Goal: Information Seeking & Learning: Learn about a topic

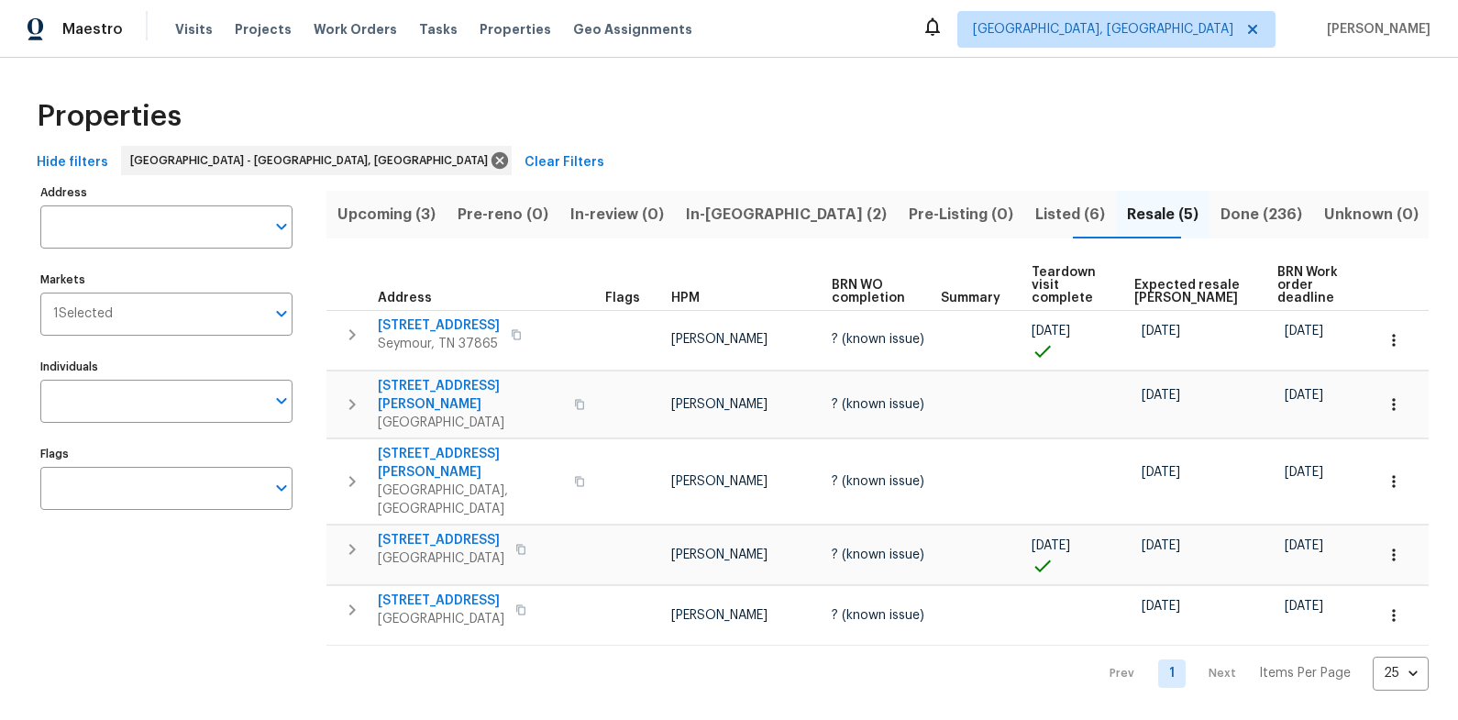
click at [766, 224] on span "In-[GEOGRAPHIC_DATA] (2)" at bounding box center [786, 215] width 201 height 26
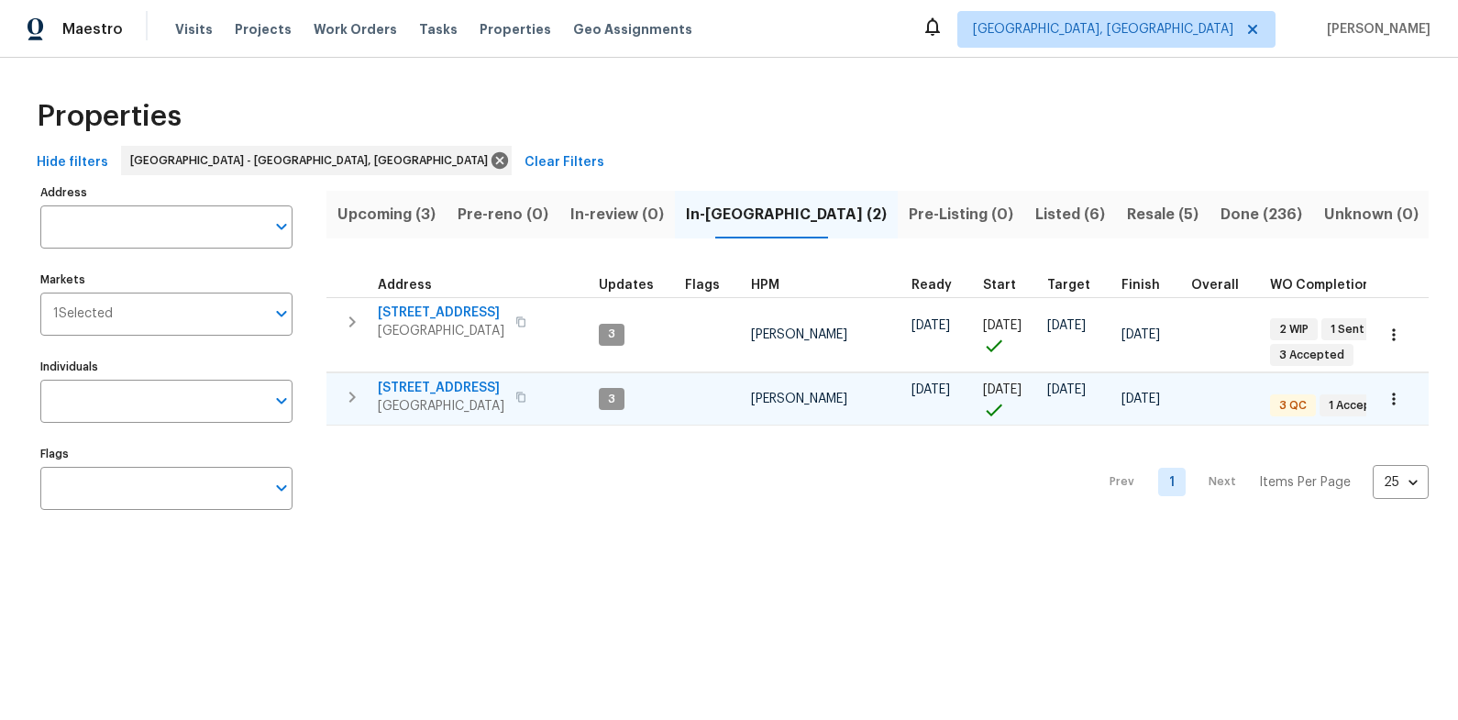
click at [413, 384] on span "[STREET_ADDRESS]" at bounding box center [441, 388] width 127 height 18
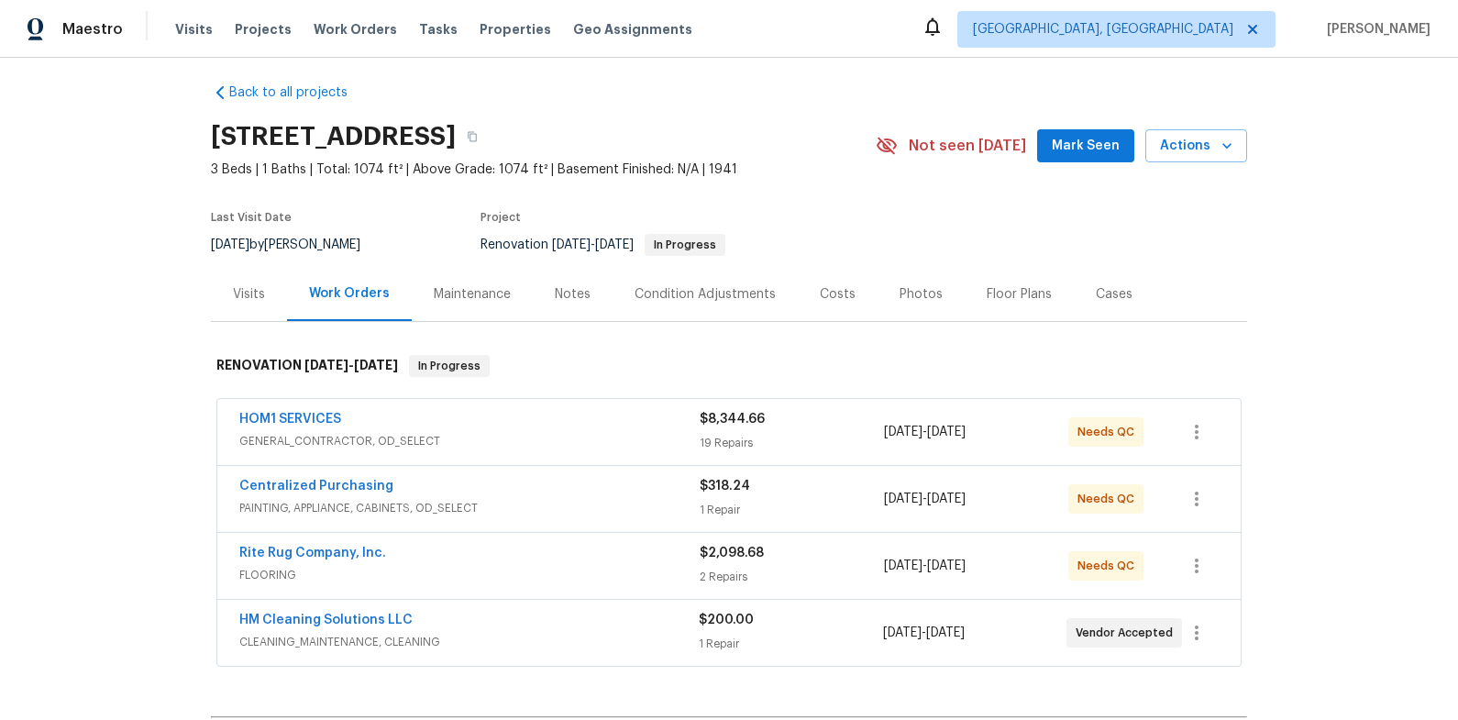
scroll to position [25, 0]
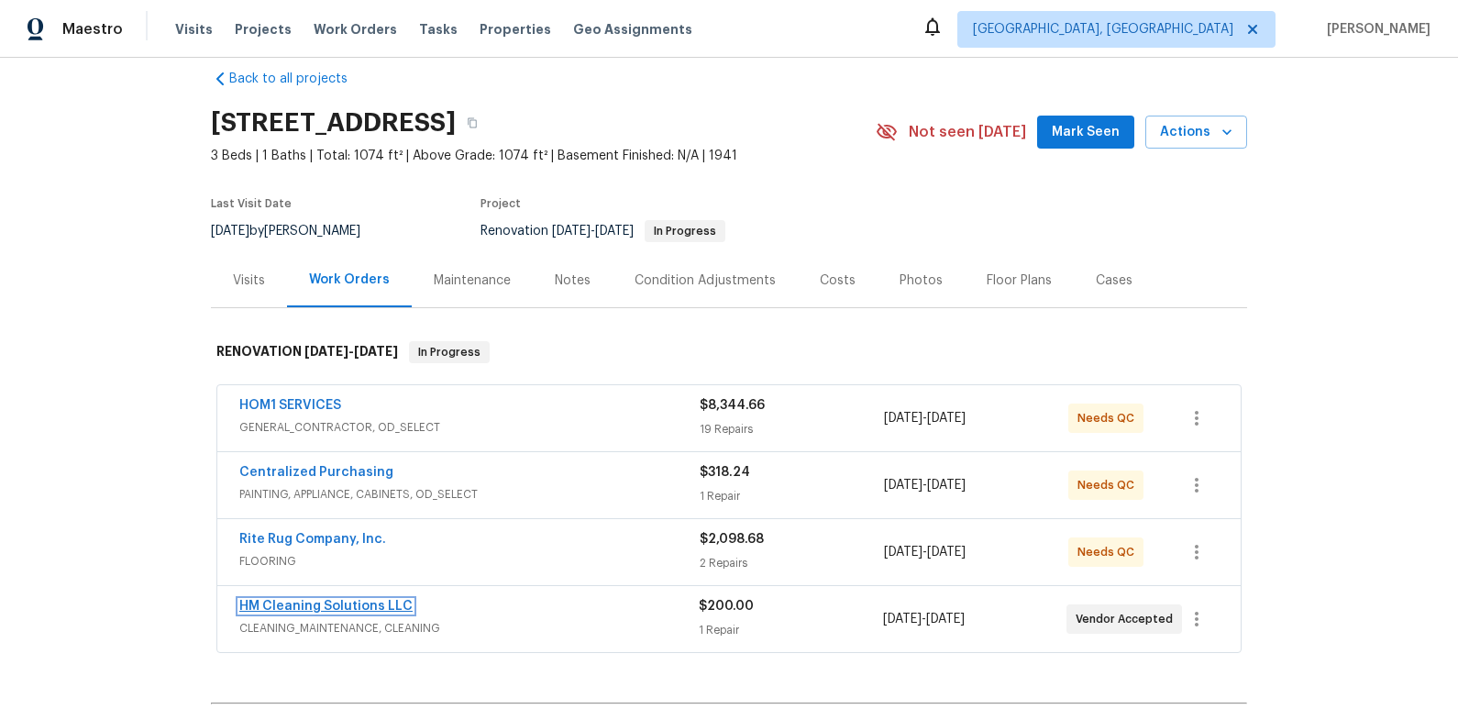
click at [364, 608] on link "HM Cleaning Solutions LLC" at bounding box center [325, 606] width 173 height 13
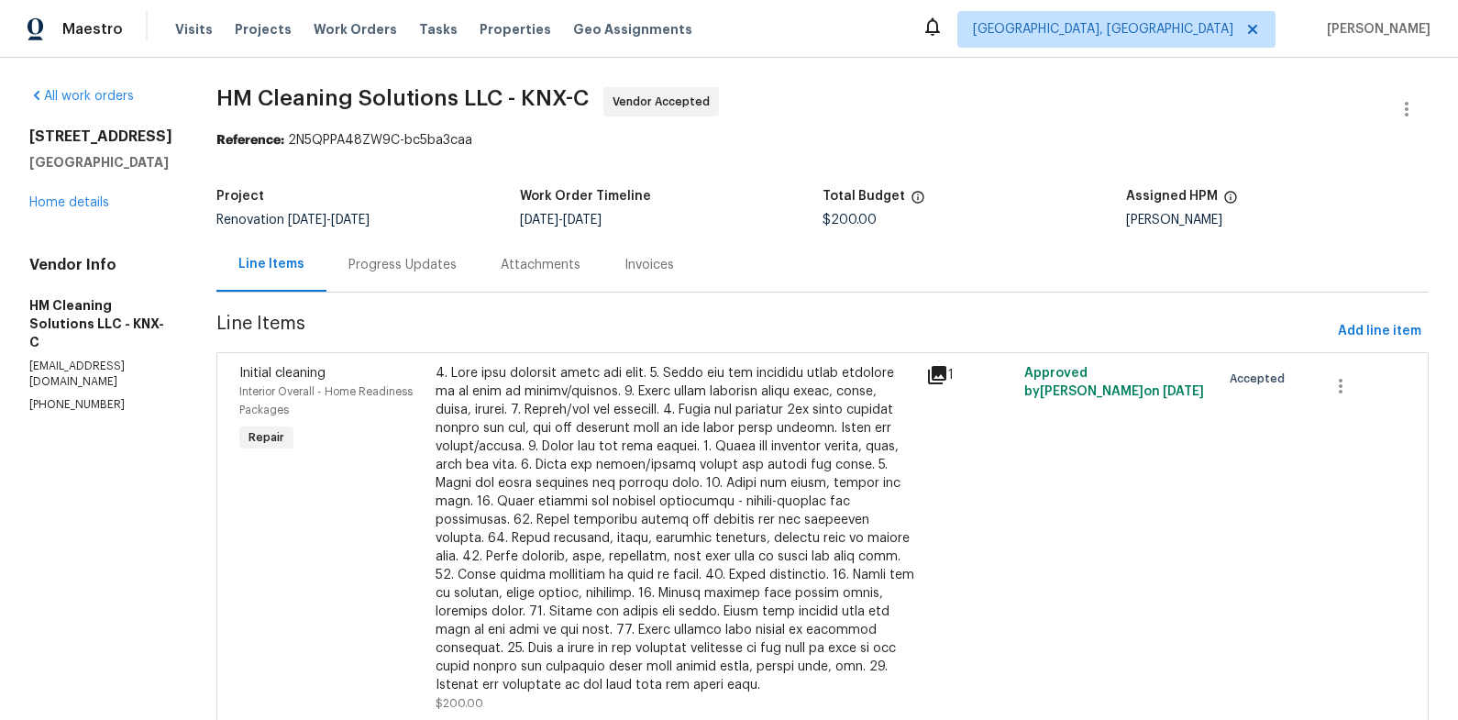
click at [427, 263] on div "Progress Updates" at bounding box center [402, 265] width 108 height 18
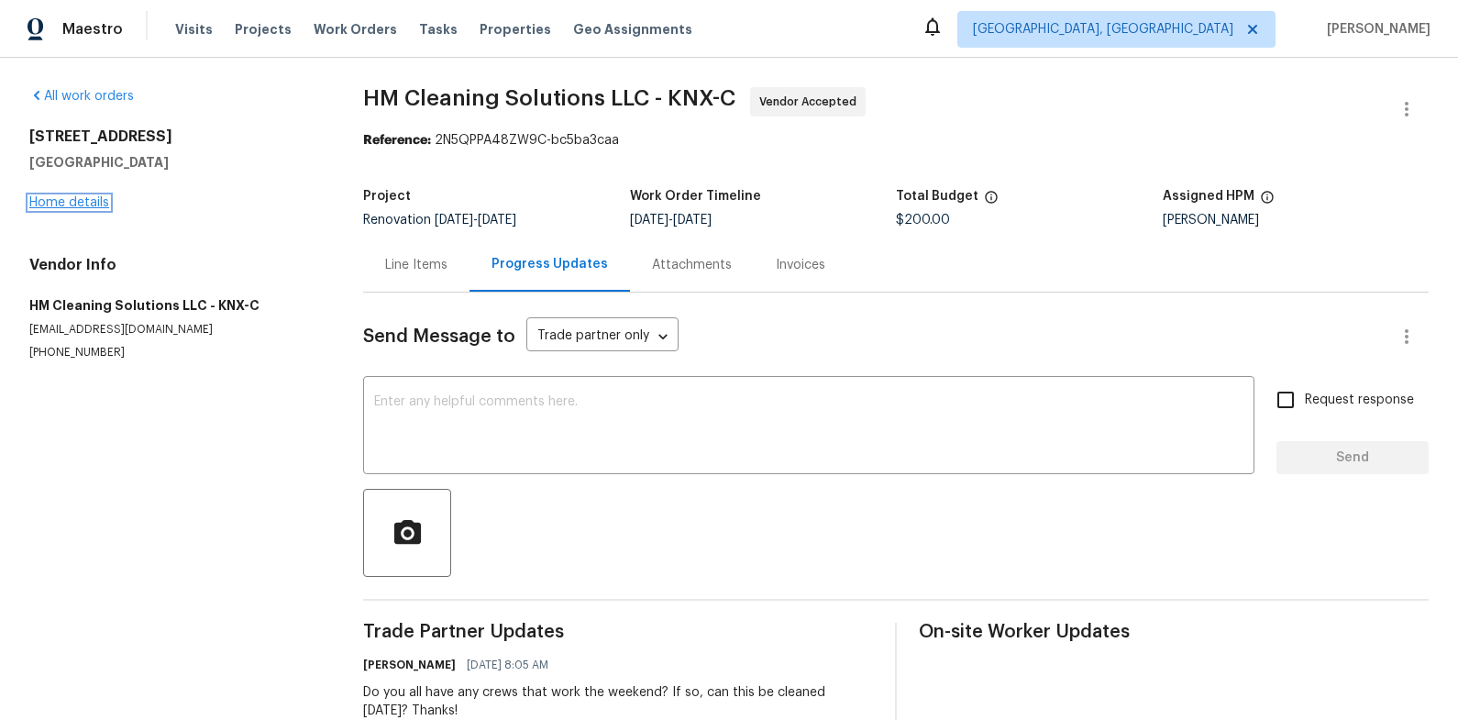
click at [100, 207] on link "Home details" at bounding box center [69, 202] width 80 height 13
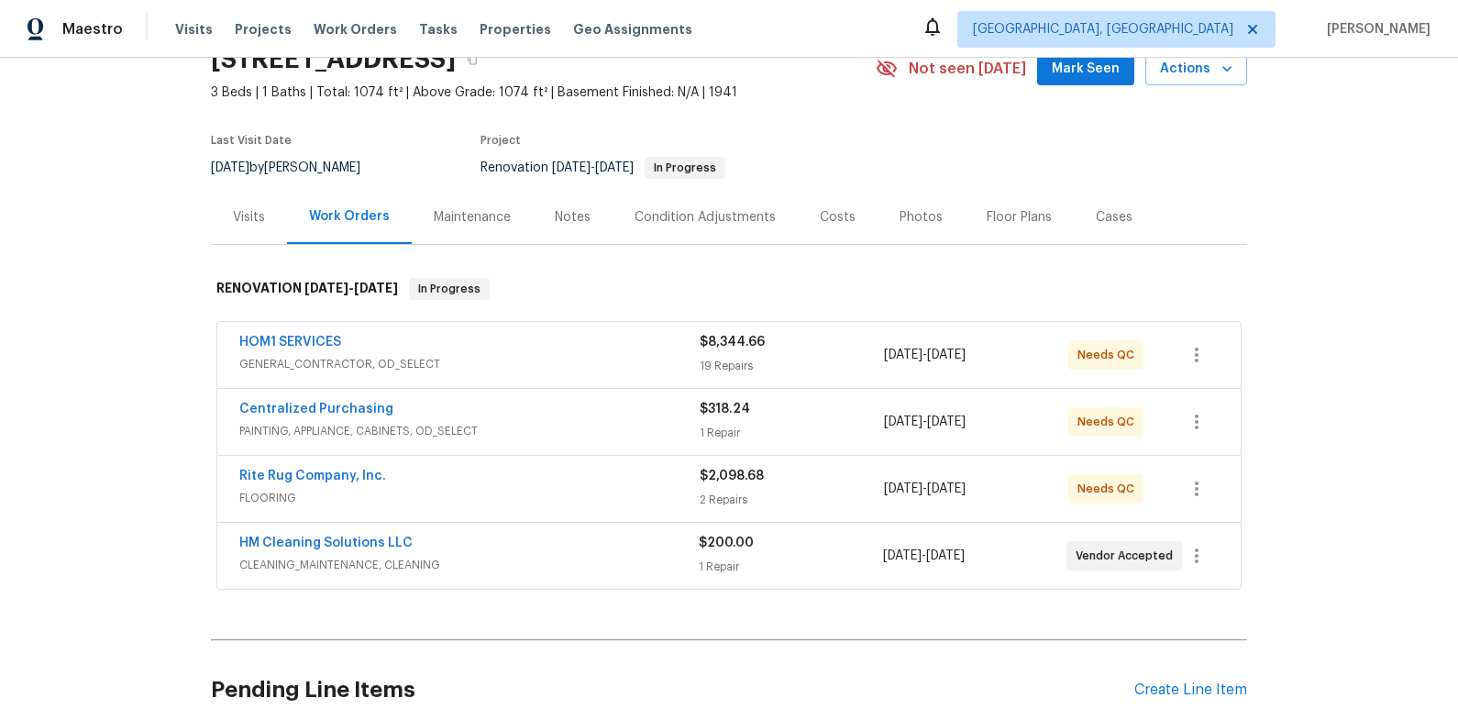
scroll to position [115, 0]
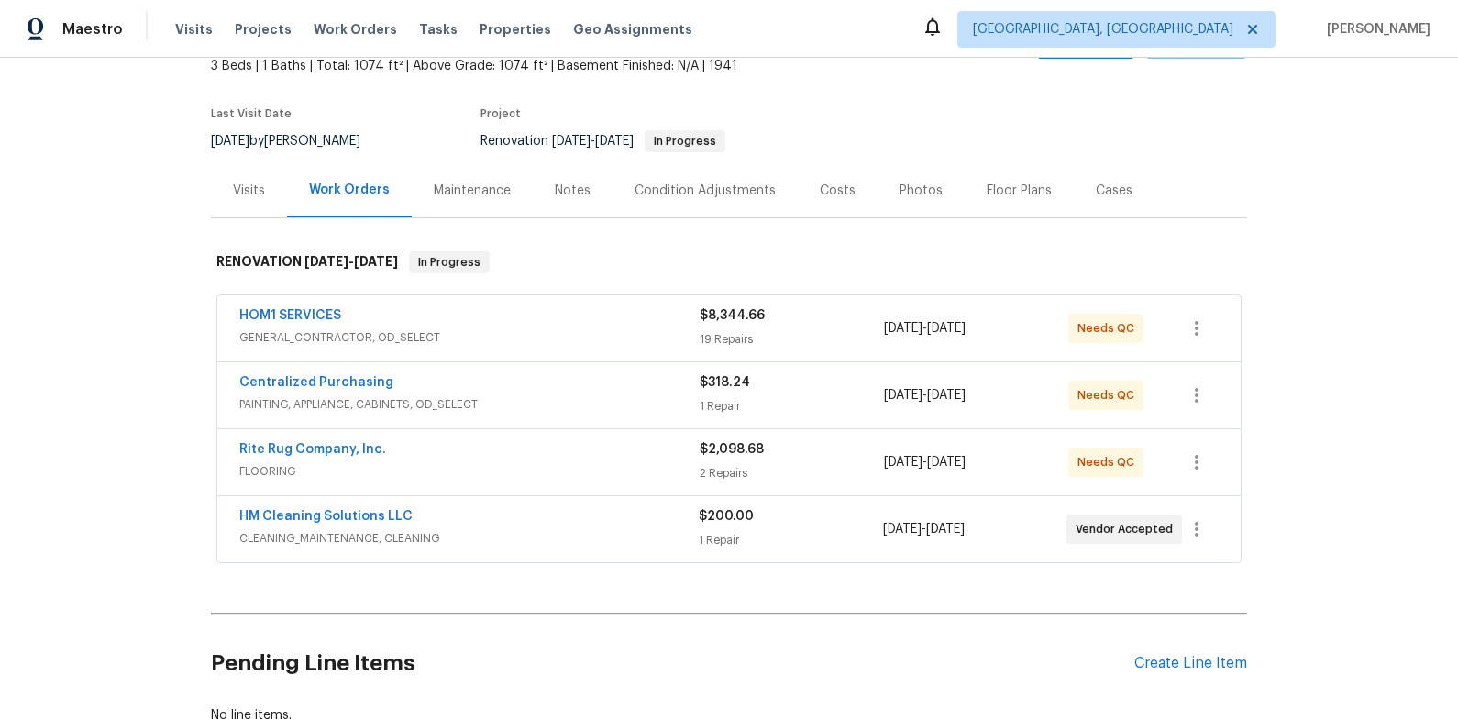
click at [587, 469] on span "FLOORING" at bounding box center [469, 471] width 460 height 18
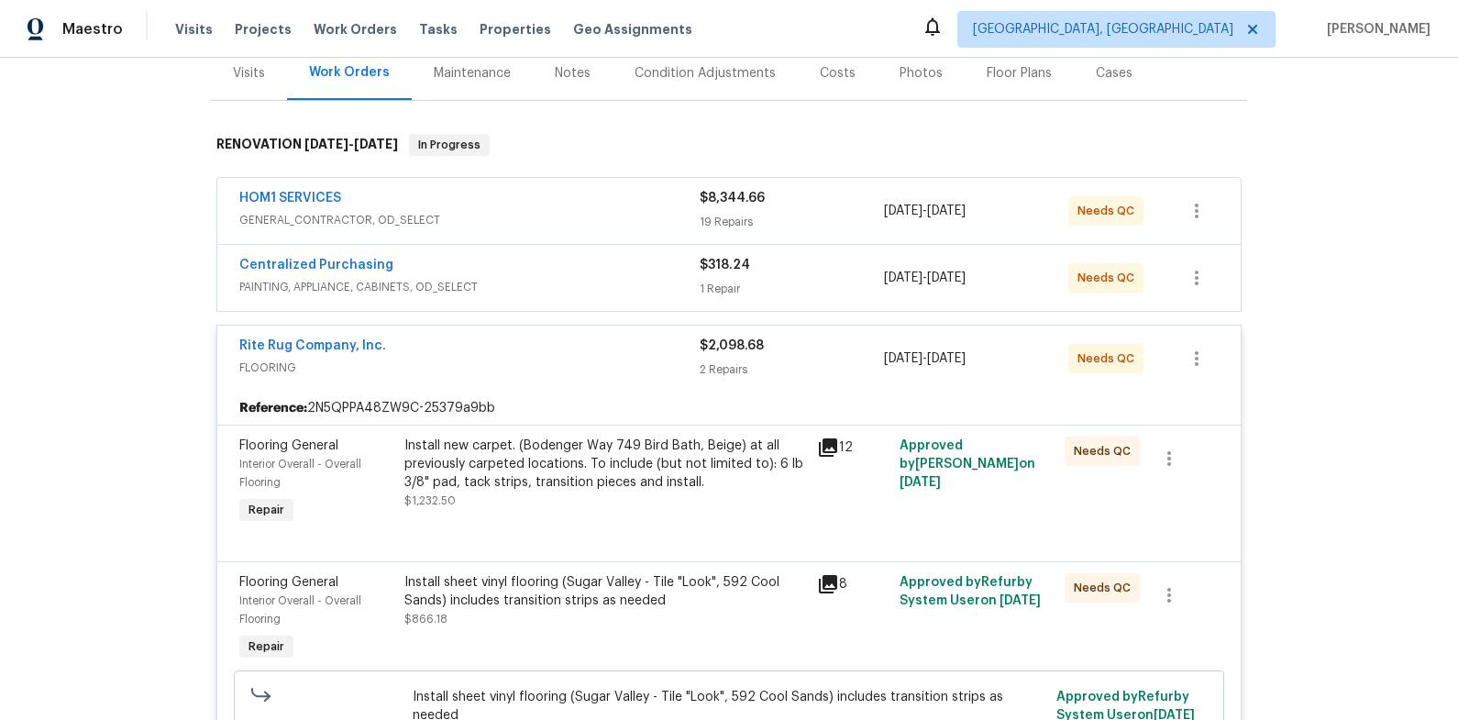
scroll to position [270, 0]
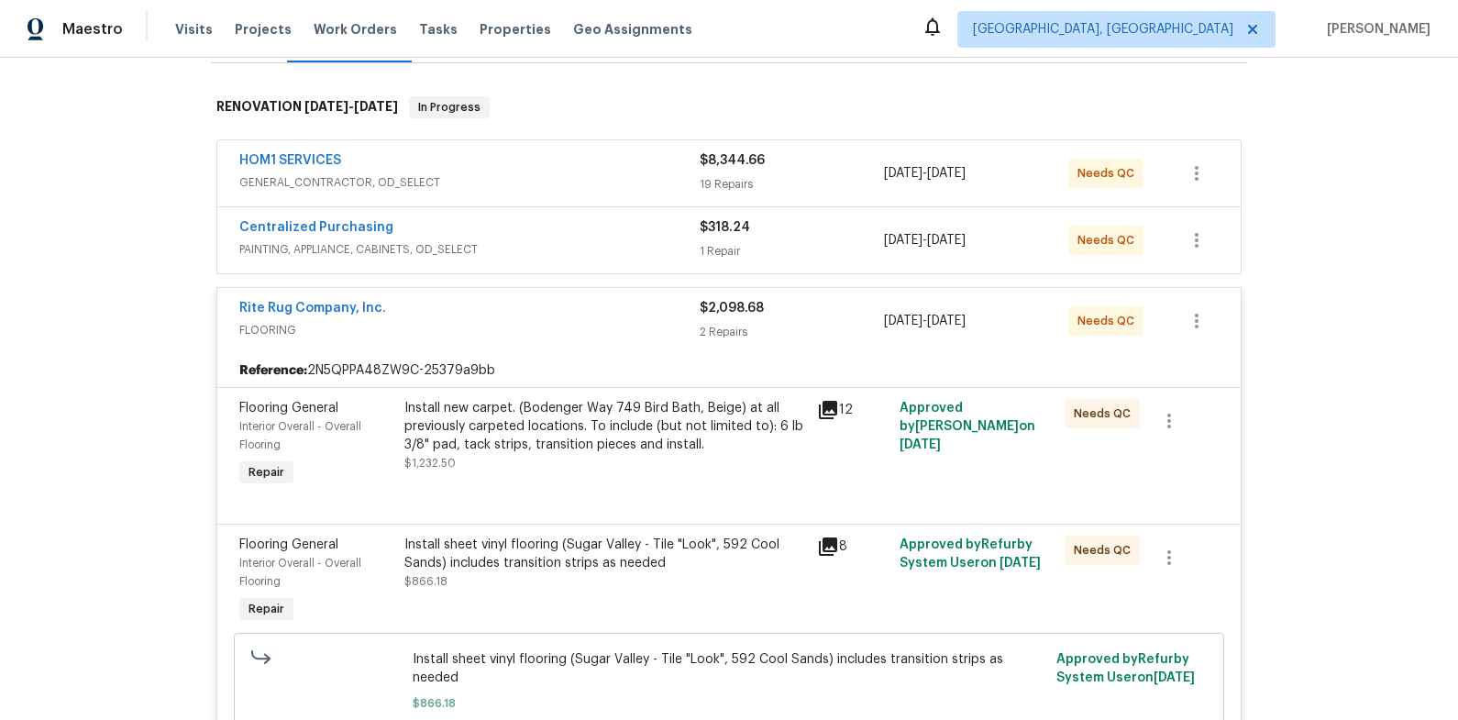
click at [531, 439] on div "Install new carpet. (Bodenger Way 749 Bird Bath, Beige) at all previously carpe…" at bounding box center [605, 426] width 402 height 55
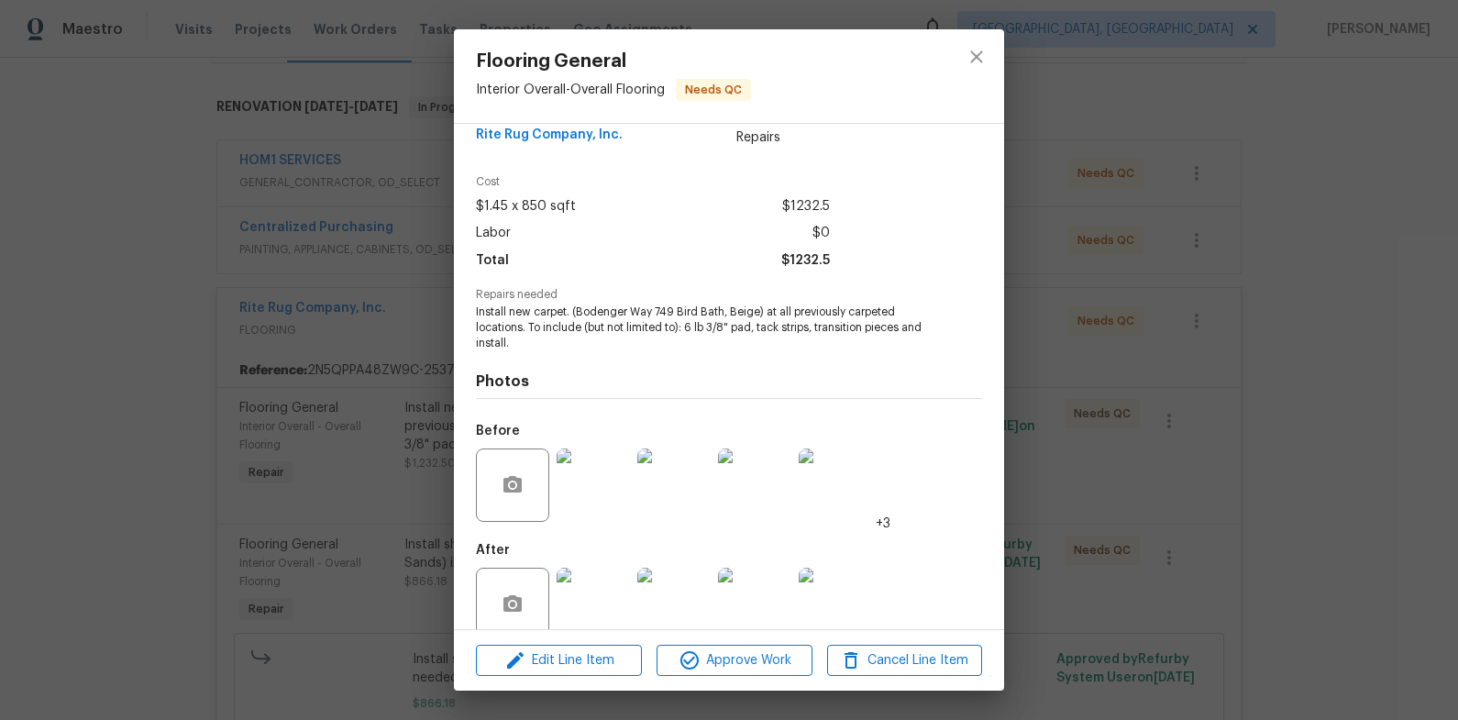
scroll to position [63, 0]
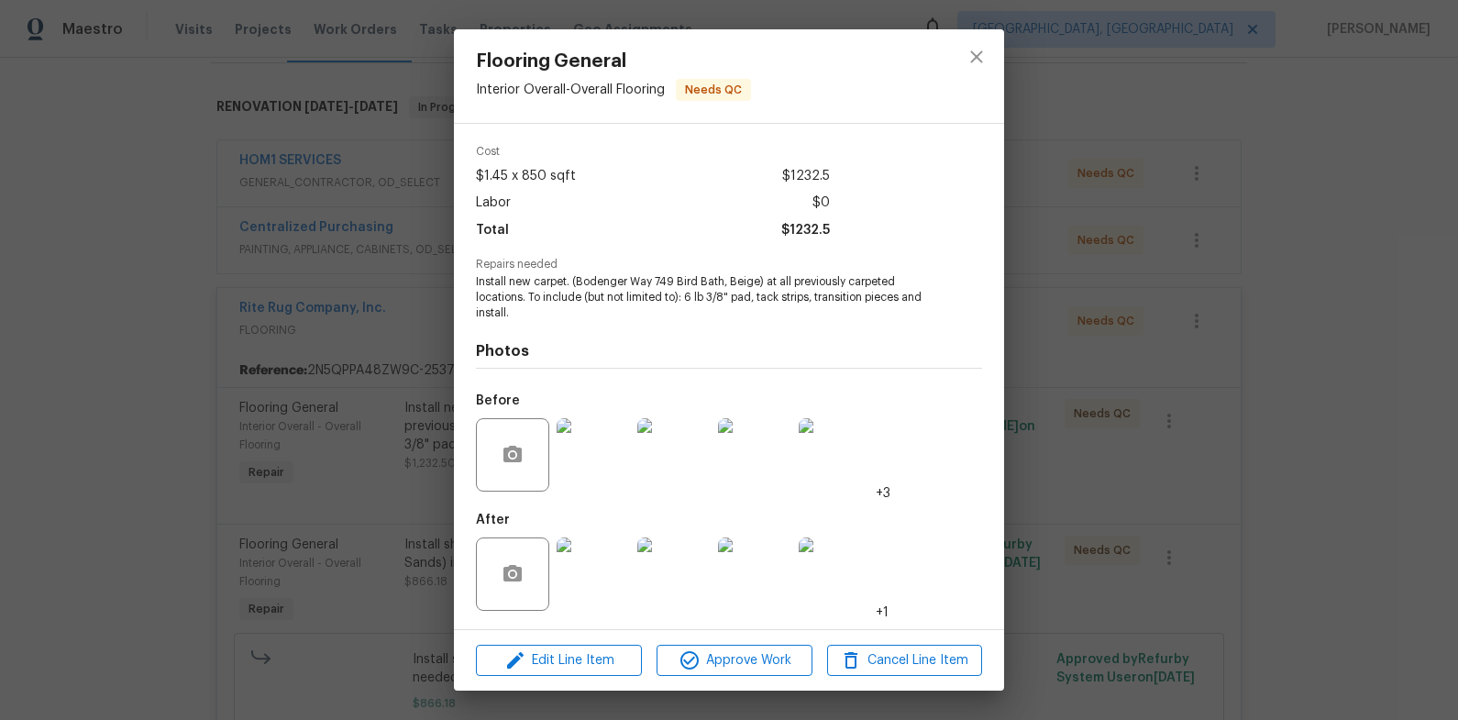
click at [587, 560] on img at bounding box center [593, 573] width 73 height 73
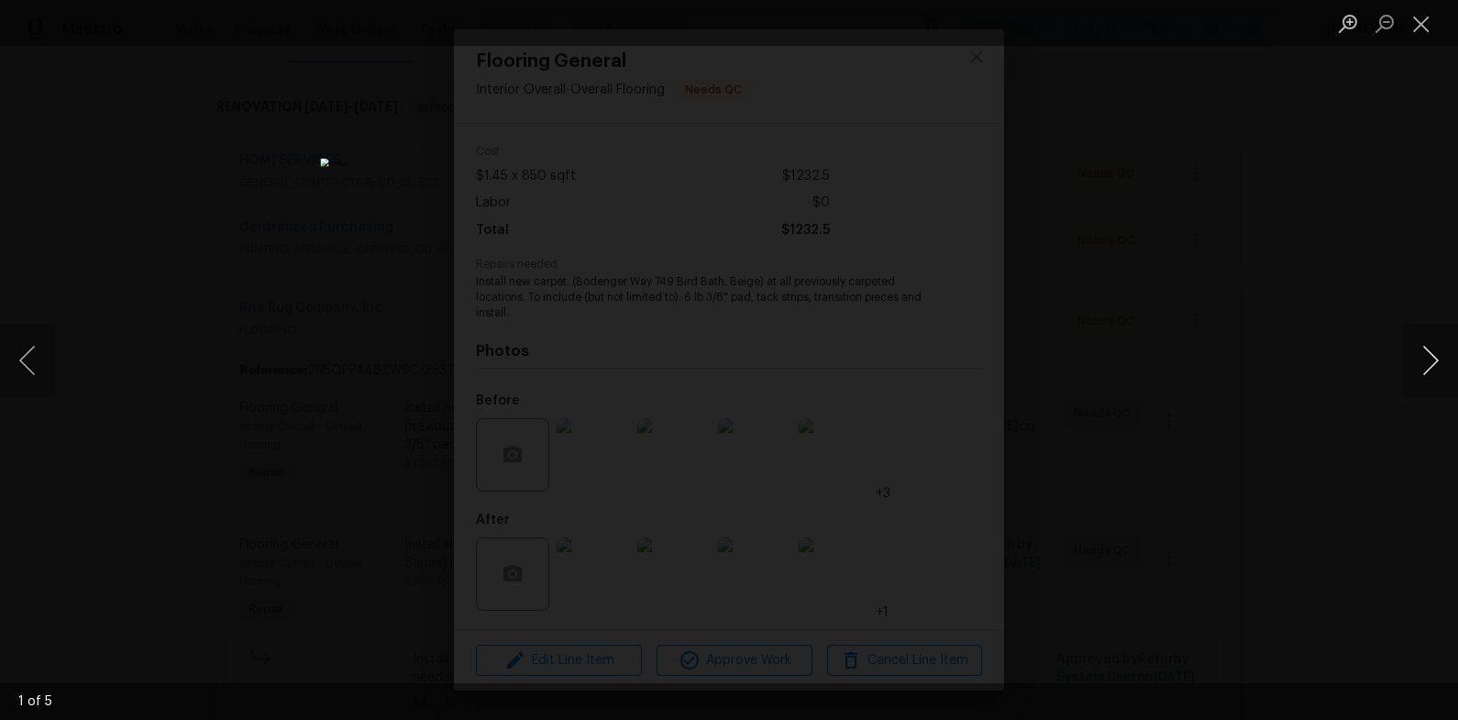
click at [1433, 353] on button "Next image" at bounding box center [1430, 360] width 55 height 73
click at [1420, 356] on button "Next image" at bounding box center [1430, 360] width 55 height 73
click at [1300, 249] on div "Lightbox" at bounding box center [729, 360] width 1458 height 720
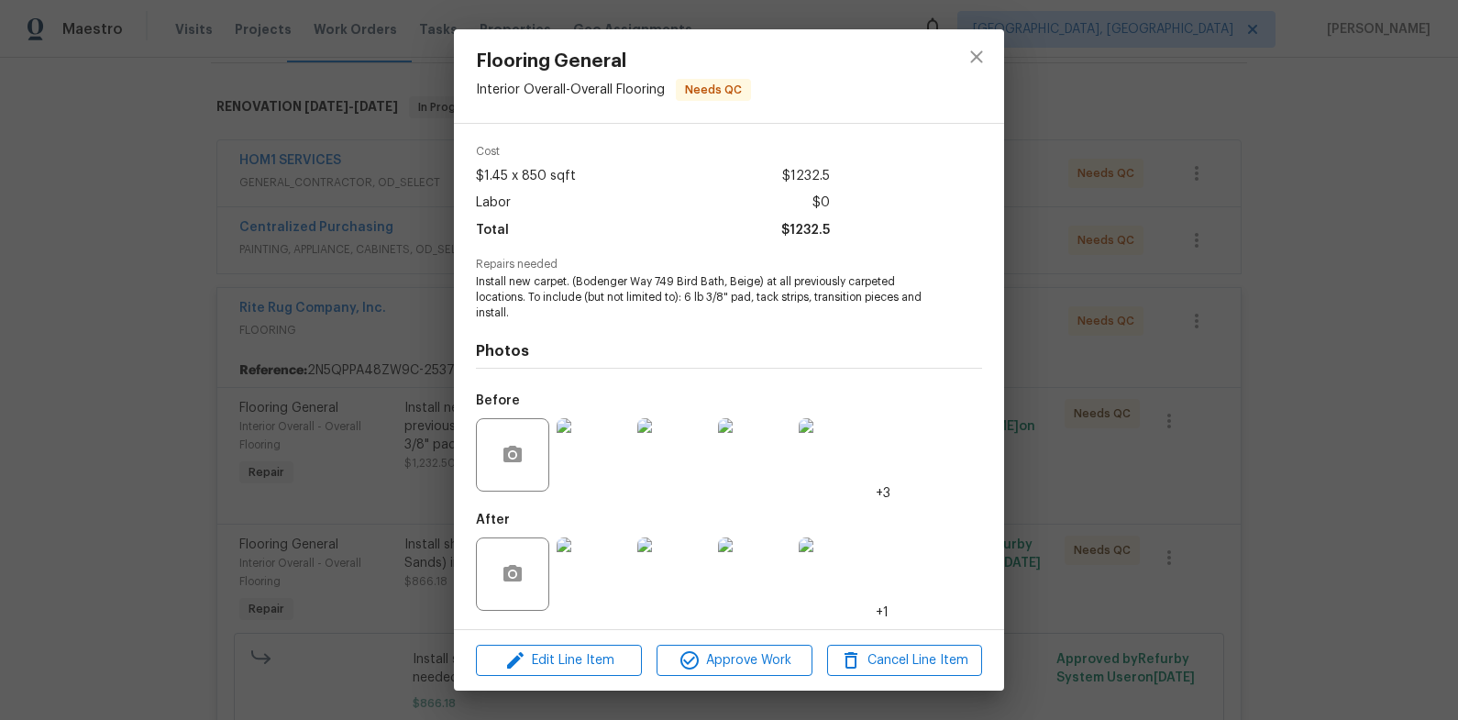
click at [1300, 249] on div "Flooring General Interior Overall - Overall Flooring Needs QC Vendor Rite Rug C…" at bounding box center [729, 360] width 1458 height 720
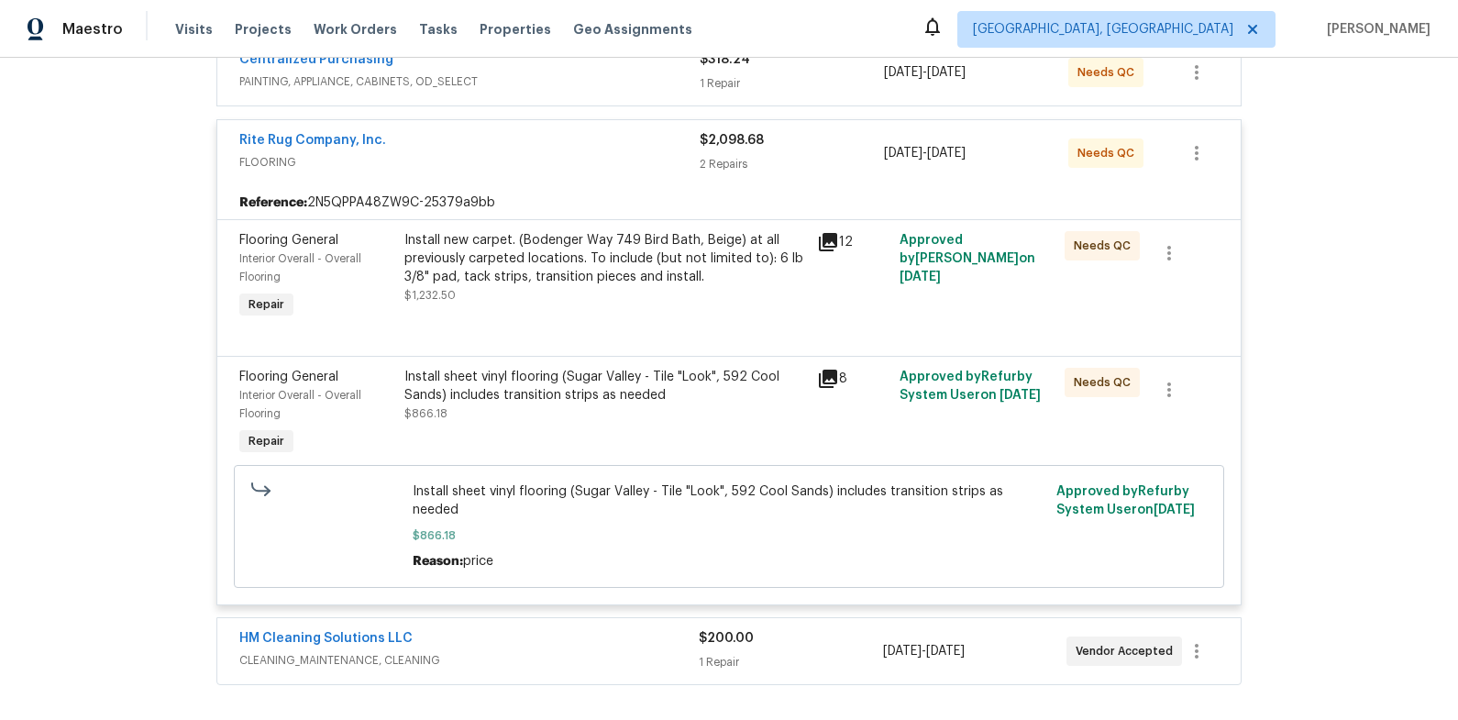
scroll to position [438, 0]
click at [562, 409] on div "Install sheet vinyl flooring (Sugar Valley - Tile "Look", 592 Cool Sands) inclu…" at bounding box center [605, 394] width 402 height 55
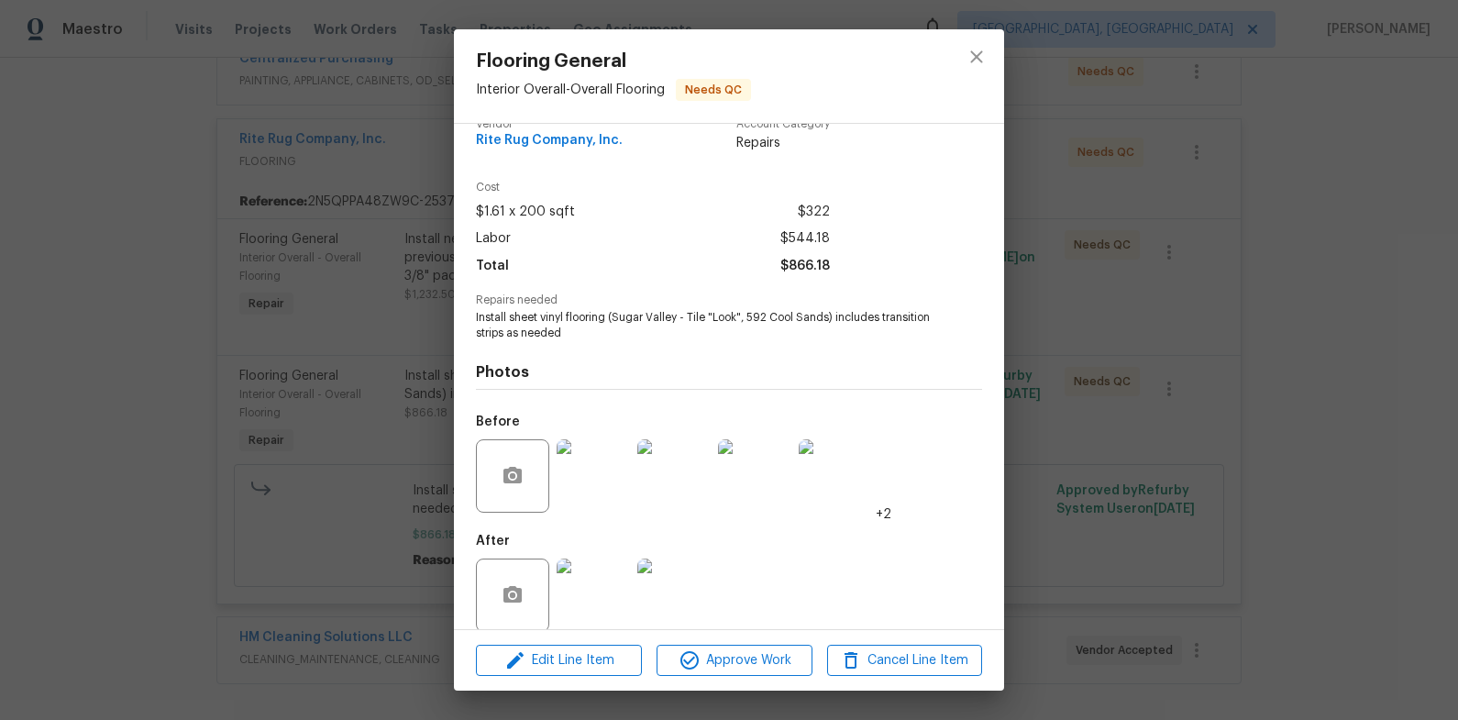
scroll to position [49, 0]
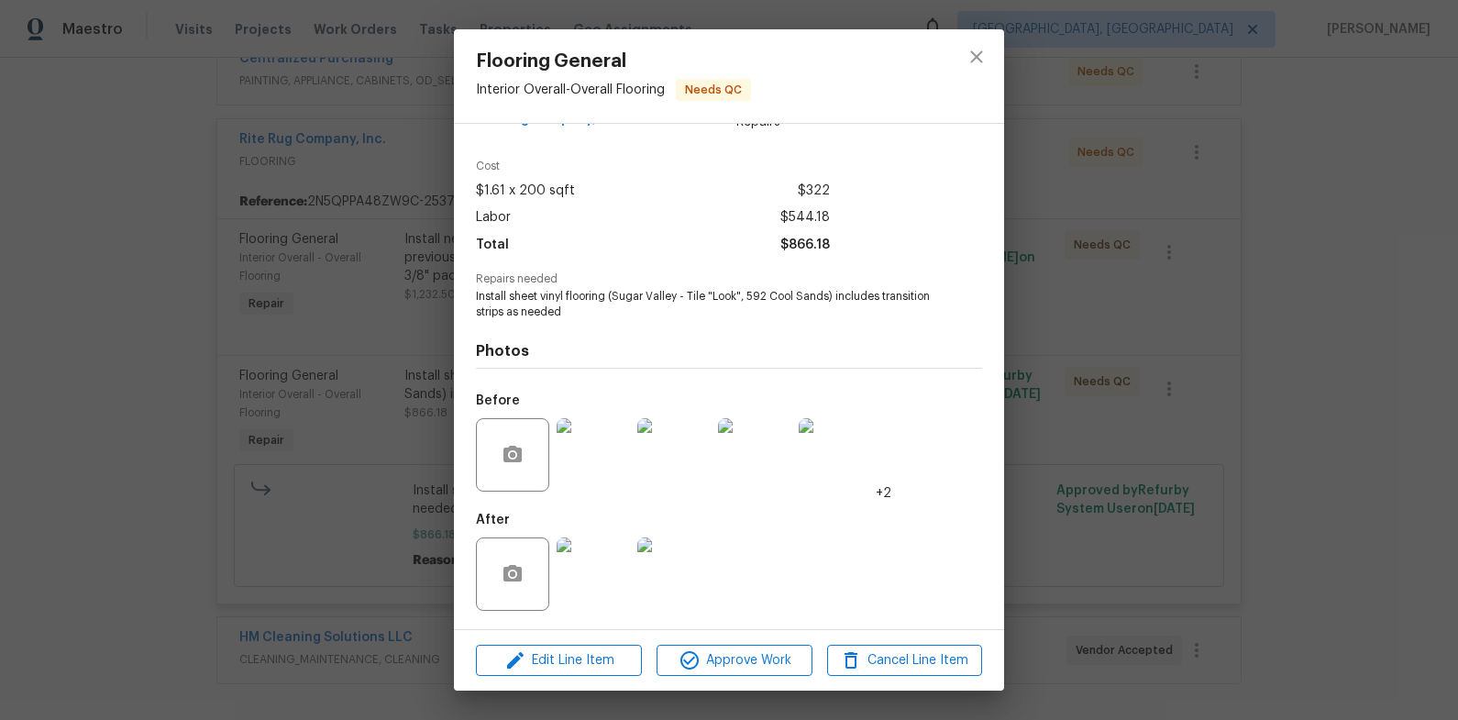
click at [610, 569] on img at bounding box center [593, 573] width 73 height 73
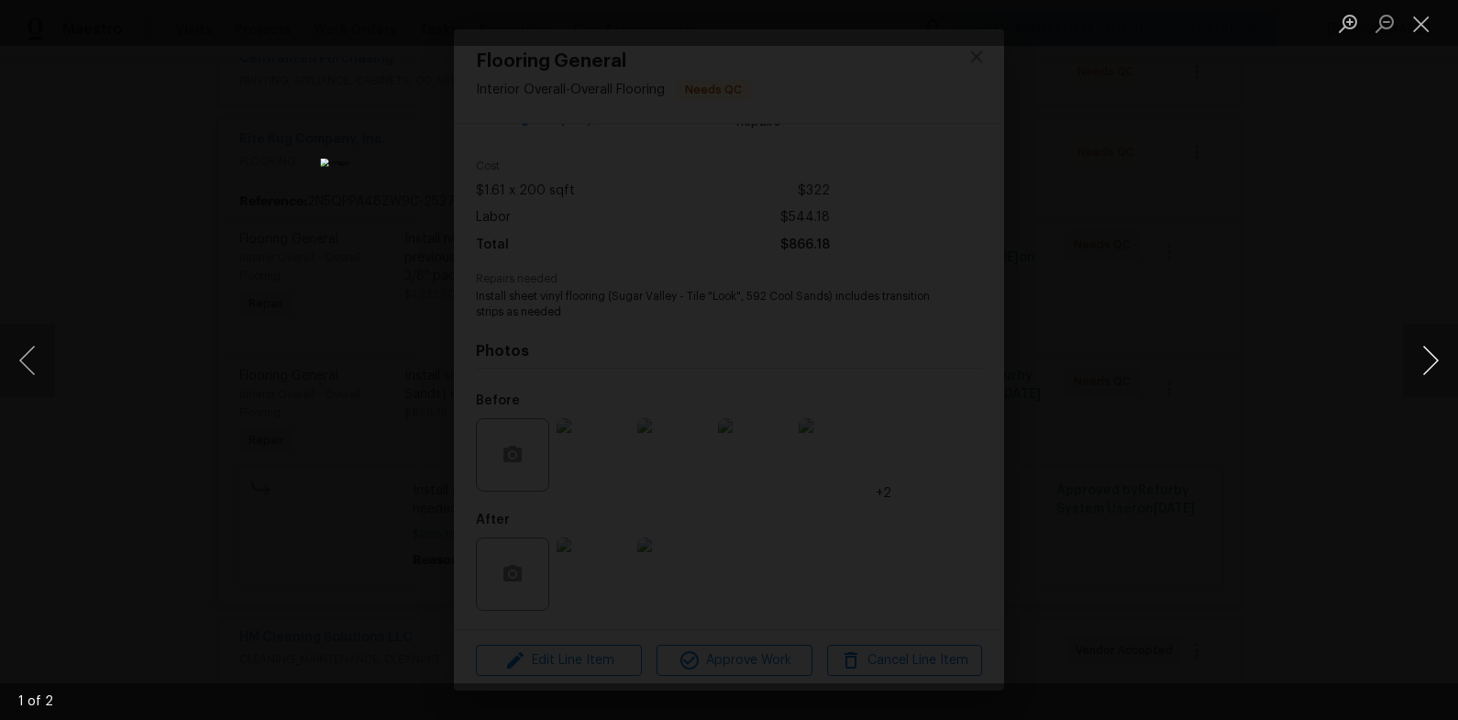
click at [1433, 367] on button "Next image" at bounding box center [1430, 360] width 55 height 73
click at [1368, 313] on div "Lightbox" at bounding box center [729, 360] width 1458 height 720
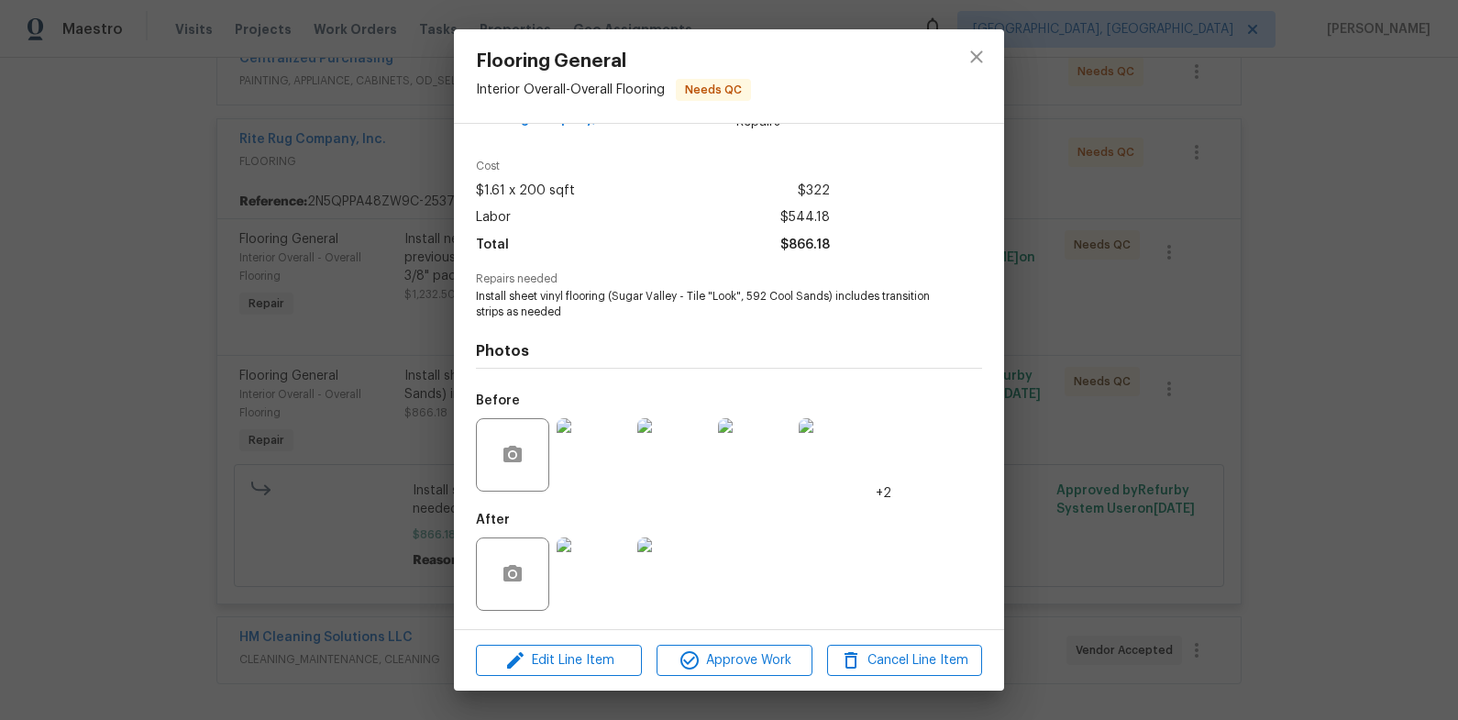
click at [1367, 313] on div "Flooring General Interior Overall - Overall Flooring Needs QC Vendor Rite Rug C…" at bounding box center [729, 360] width 1458 height 720
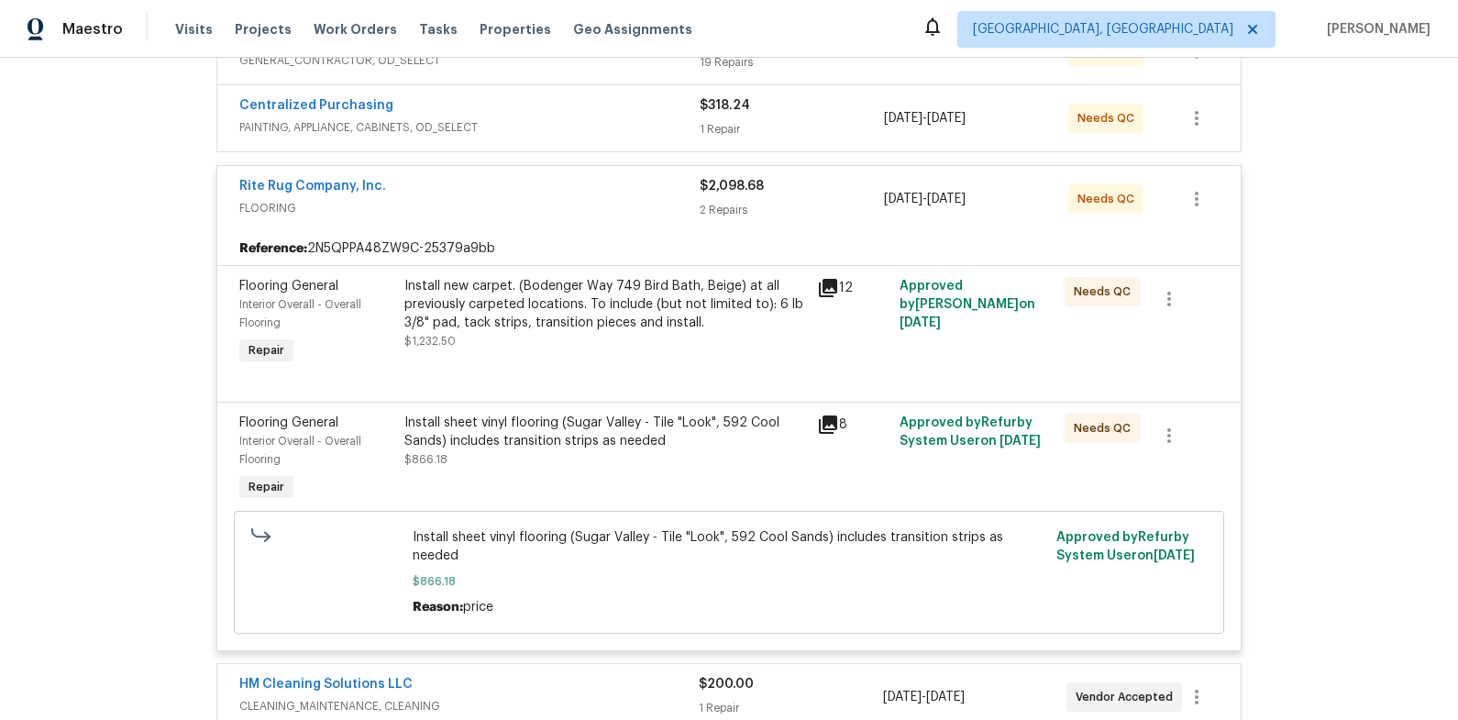
click at [571, 204] on span "FLOORING" at bounding box center [469, 208] width 460 height 18
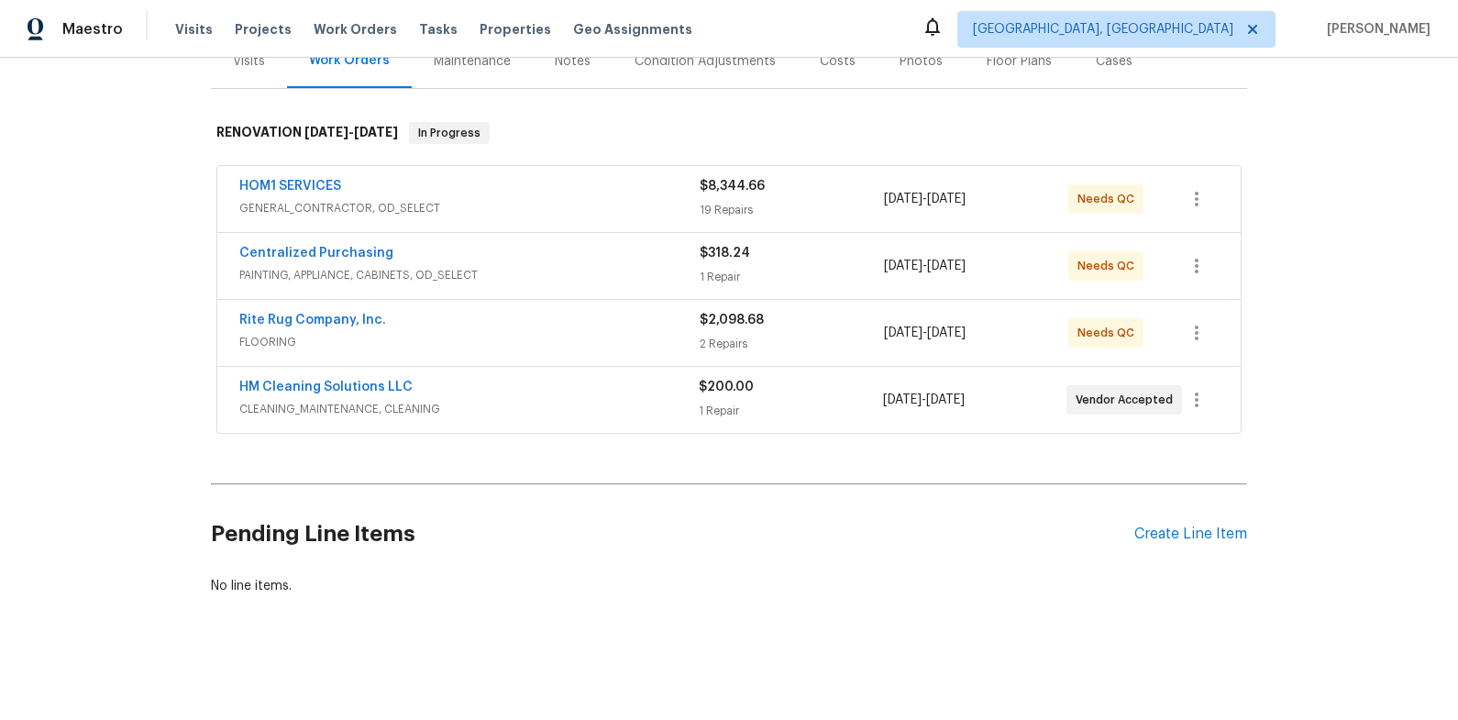
click at [593, 188] on div "HOM1 SERVICES" at bounding box center [469, 188] width 460 height 22
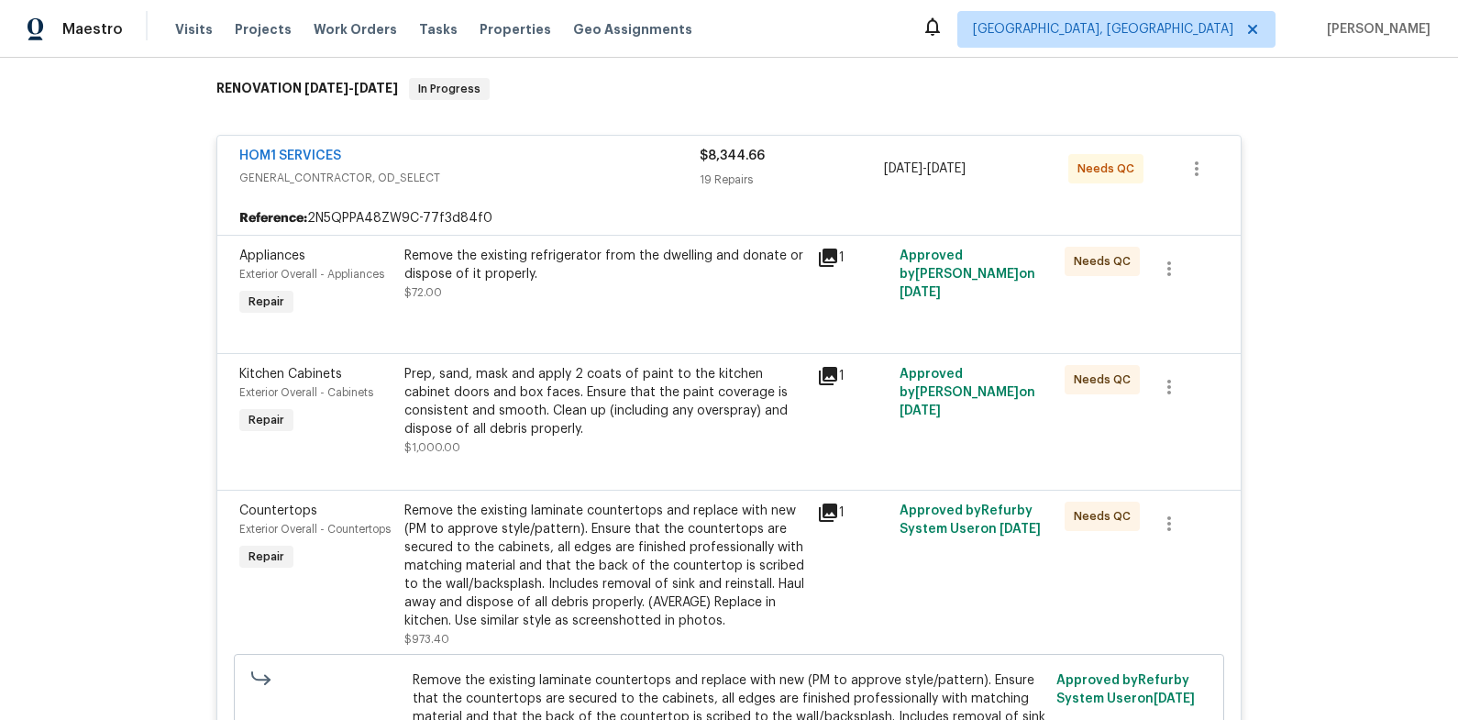
scroll to position [292, 0]
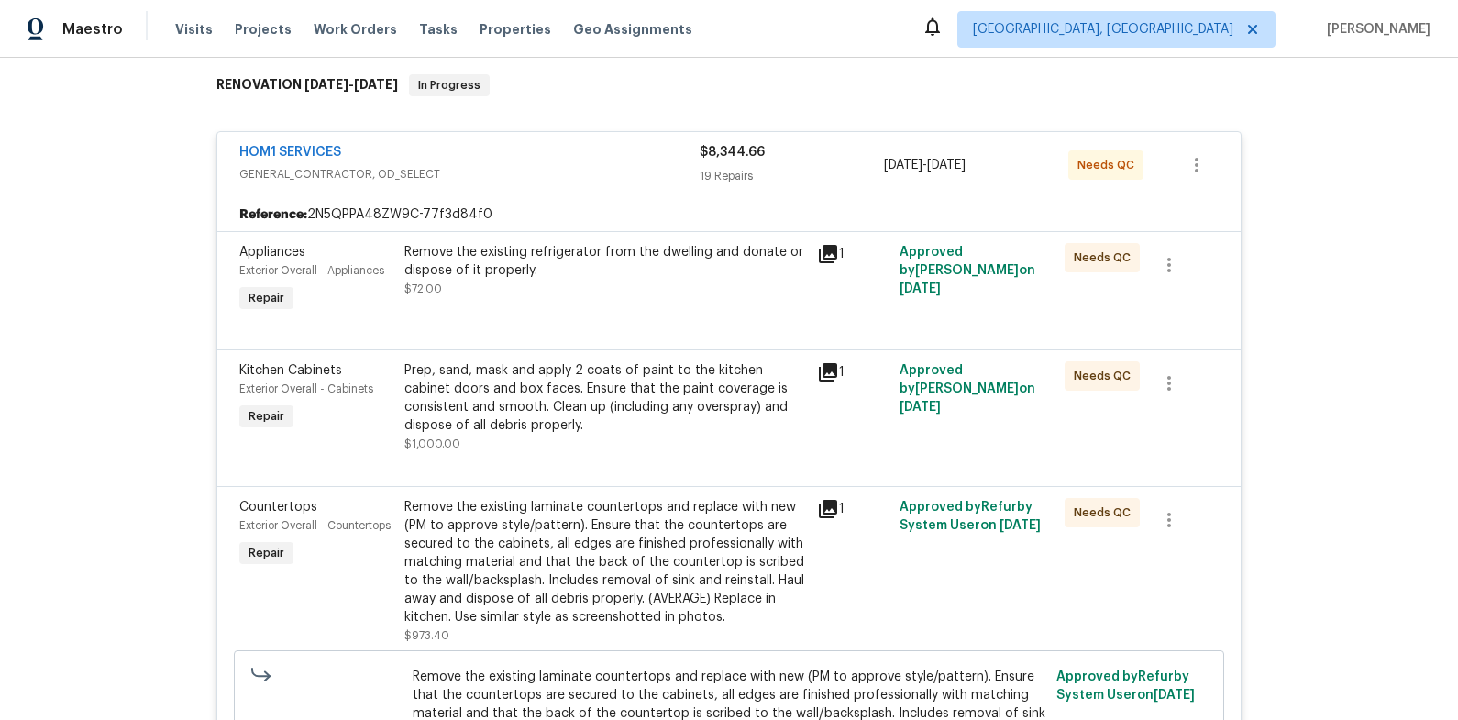
click at [590, 255] on div "Remove the existing refrigerator from the dwelling and donate or dispose of it …" at bounding box center [605, 261] width 402 height 37
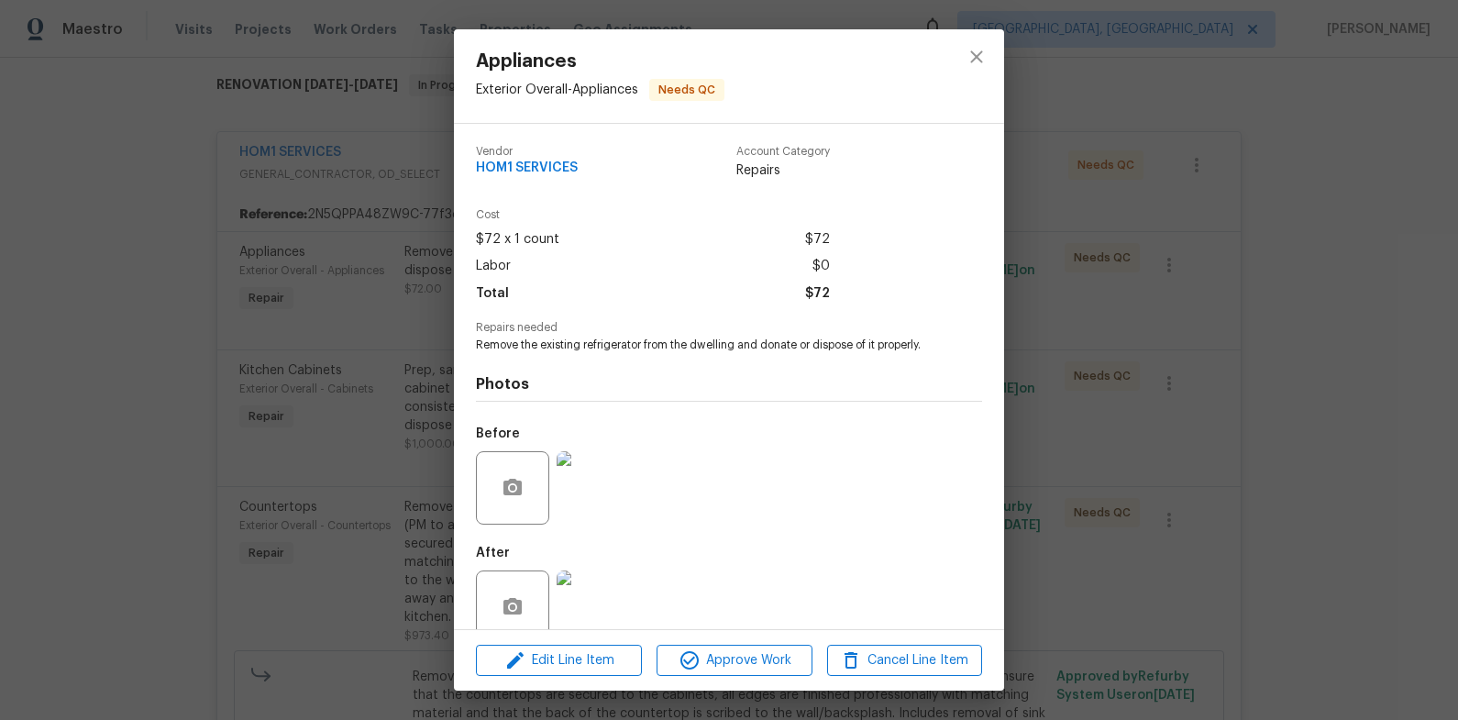
scroll to position [33, 0]
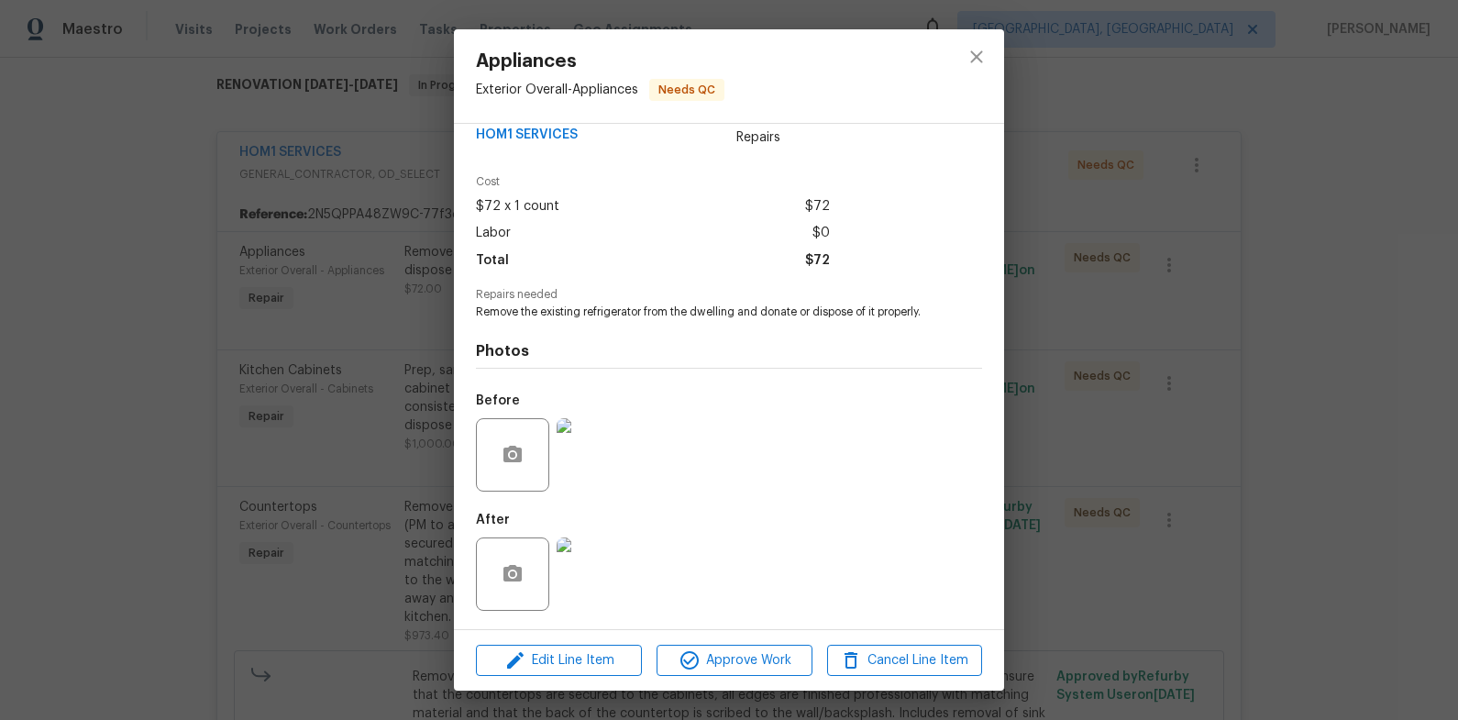
click at [608, 566] on img at bounding box center [593, 573] width 73 height 73
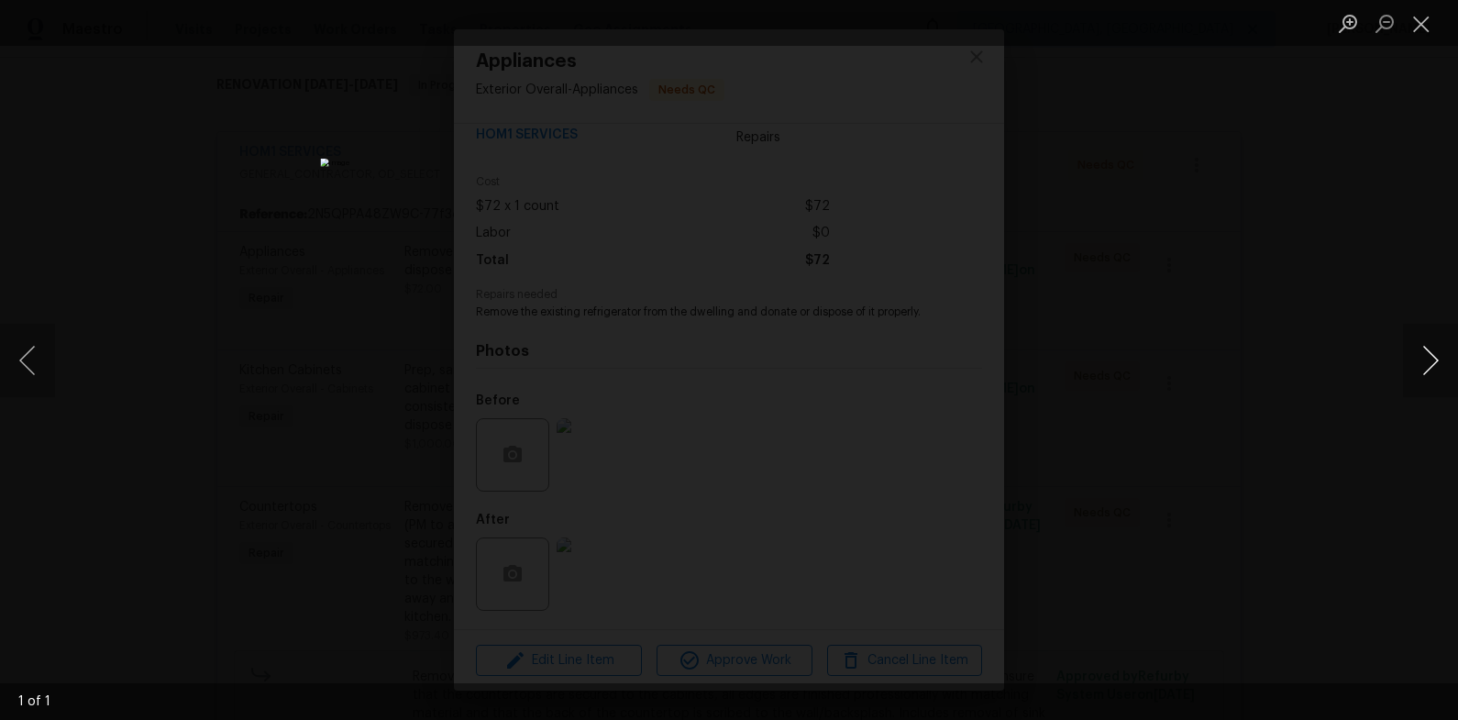
click at [1427, 358] on button "Next image" at bounding box center [1430, 360] width 55 height 73
click at [1269, 332] on div "Lightbox" at bounding box center [729, 360] width 1458 height 720
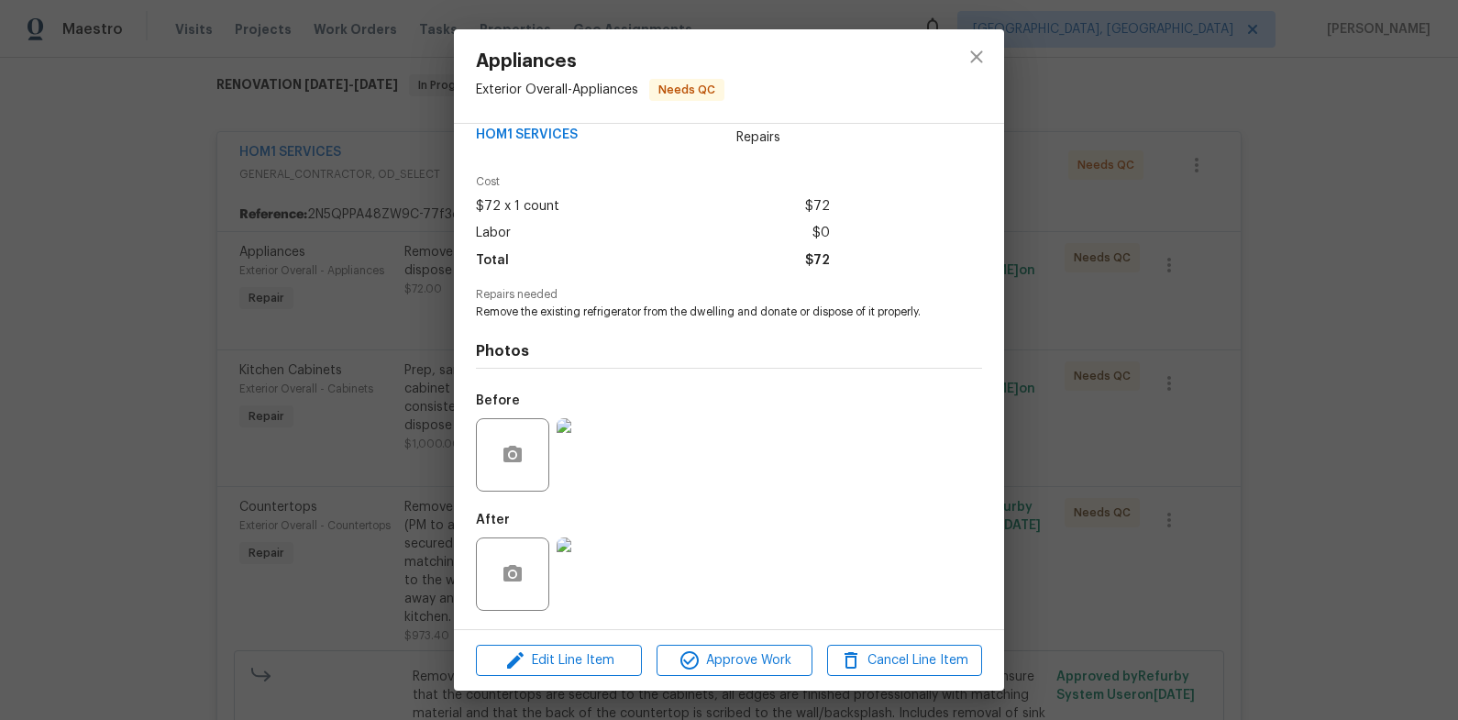
click at [1269, 332] on div "Appliances Exterior Overall - Appliances Needs QC Vendor HOM1 SERVICES Account …" at bounding box center [729, 360] width 1458 height 720
